Goal: Task Accomplishment & Management: Manage account settings

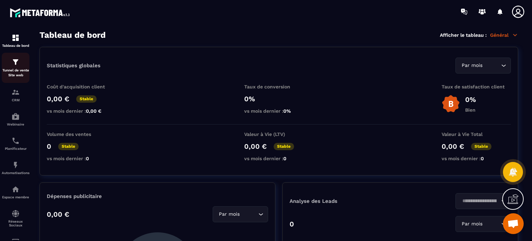
click at [10, 67] on div "Tunnel de vente Site web" at bounding box center [16, 68] width 28 height 20
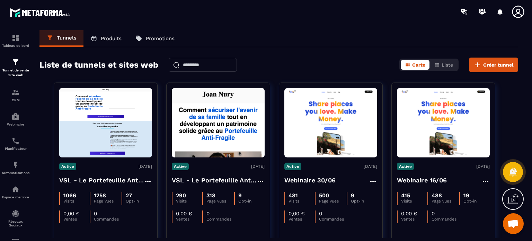
click at [514, 13] on icon at bounding box center [518, 12] width 14 height 14
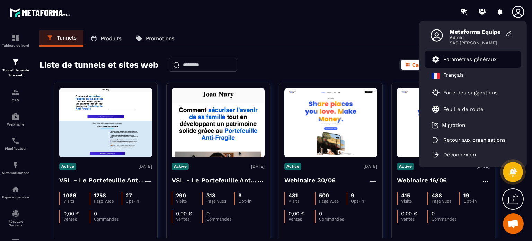
click at [466, 61] on p "Paramètres généraux" at bounding box center [469, 59] width 53 height 6
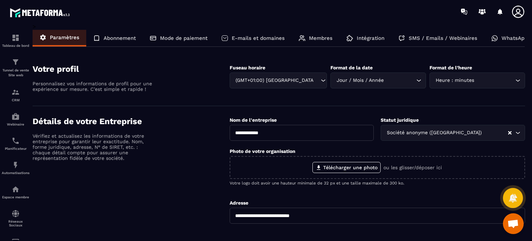
click at [504, 40] on p "WhatsApp" at bounding box center [515, 38] width 26 height 6
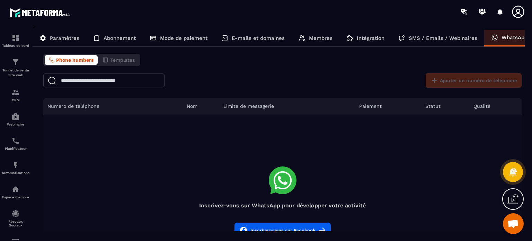
click at [522, 15] on icon at bounding box center [518, 12] width 14 height 14
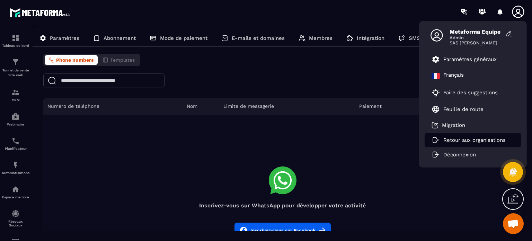
click at [451, 141] on p "Retour aux organisations" at bounding box center [474, 140] width 62 height 6
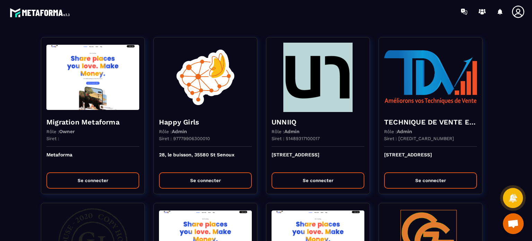
click at [364, 23] on div at bounding box center [306, 11] width 451 height 23
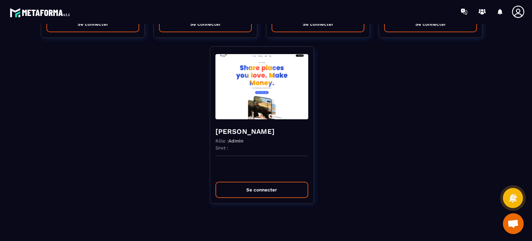
scroll to position [7, 0]
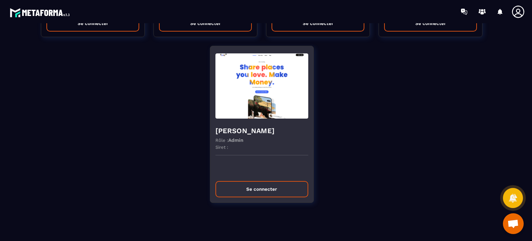
click at [234, 88] on img at bounding box center [261, 85] width 93 height 69
